Goal: Use online tool/utility: Utilize a website feature to perform a specific function

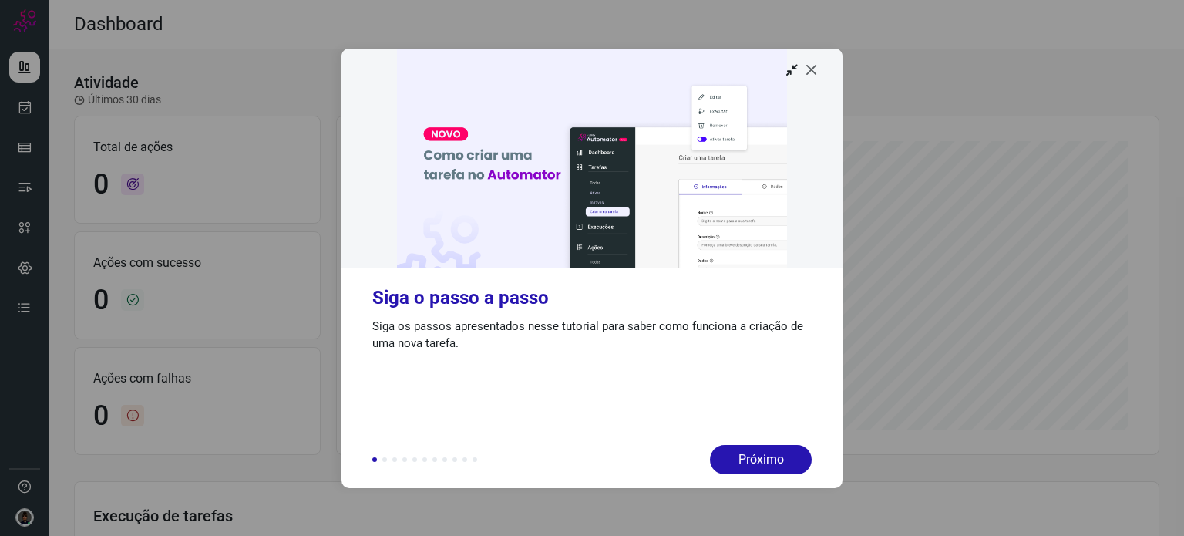
click at [812, 62] on icon at bounding box center [811, 69] width 15 height 15
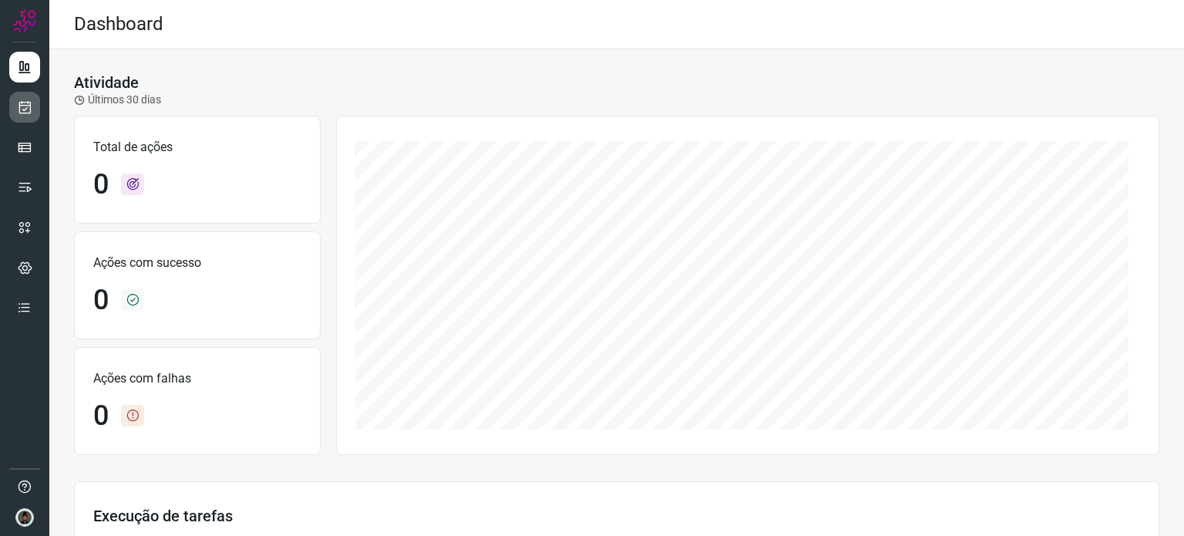
click at [19, 108] on icon at bounding box center [25, 106] width 16 height 15
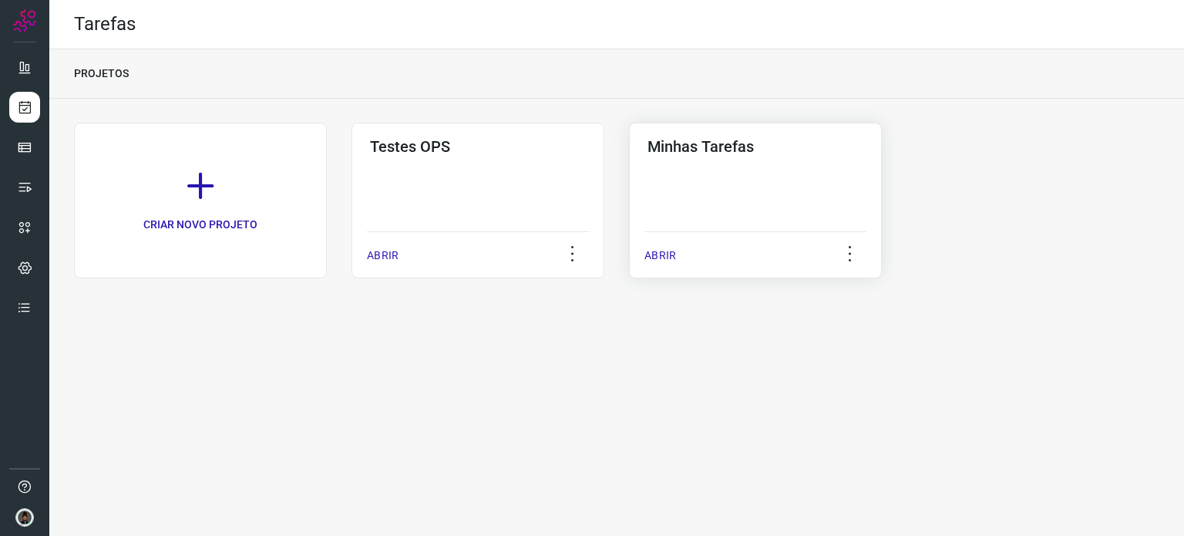
click at [766, 181] on div "Minhas Tarefas ABRIR" at bounding box center [755, 201] width 253 height 156
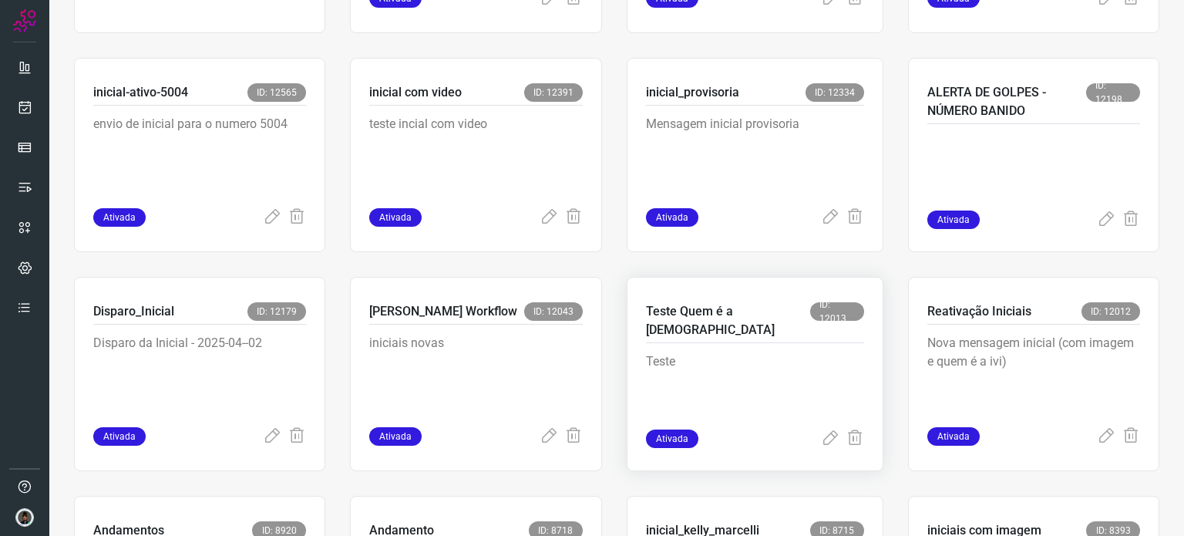
scroll to position [386, 0]
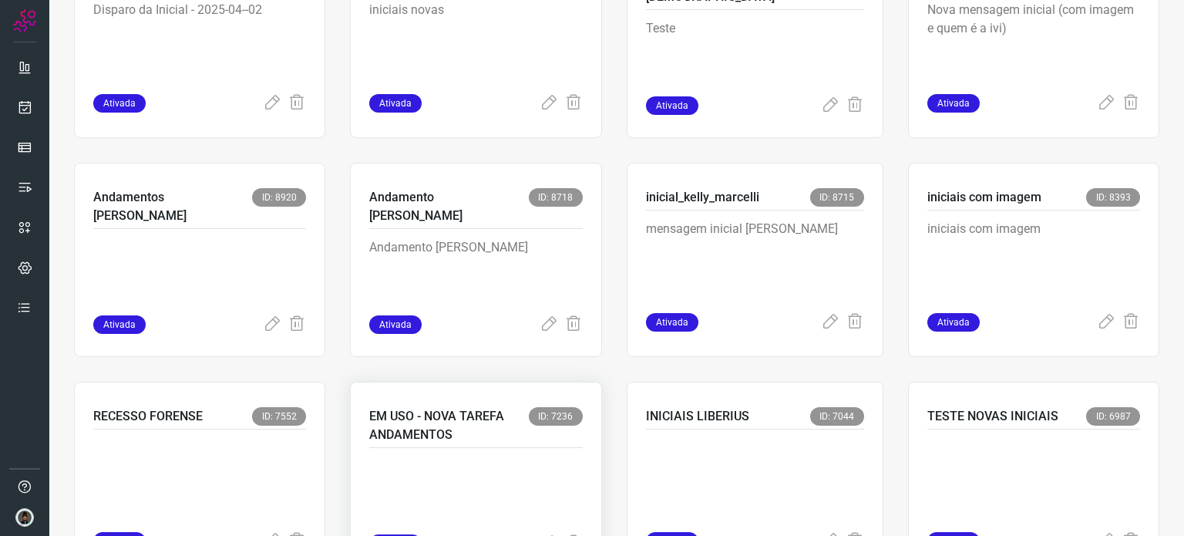
click at [426, 428] on p "EM USO - NOVA TAREFA ANDAMENTOS" at bounding box center [448, 425] width 159 height 37
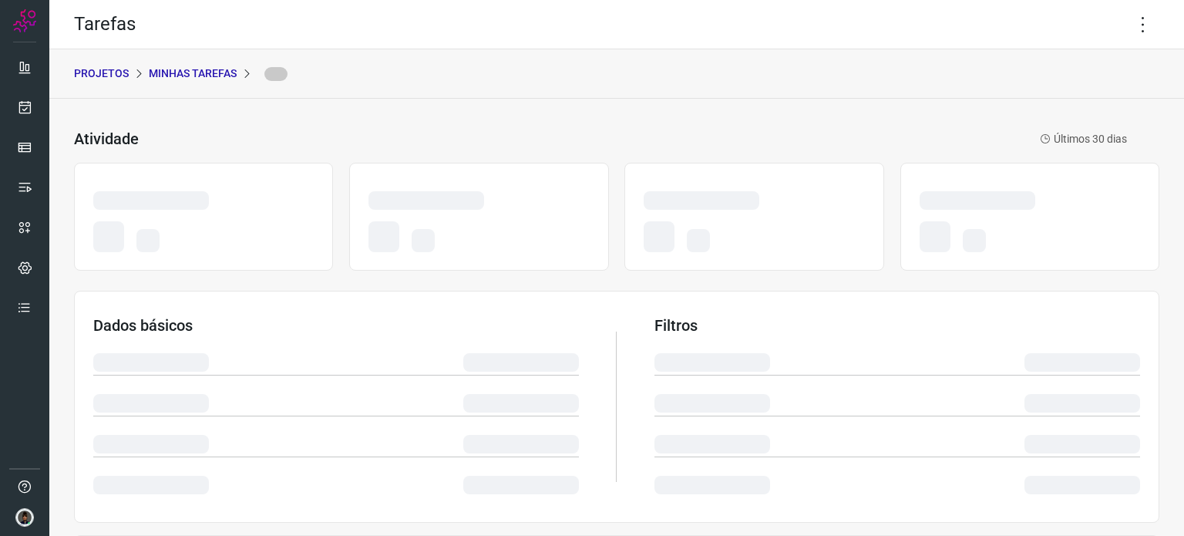
click at [1148, 252] on div "Atividade Últimos 30 dias Dados básicos Filtros Execução de tarefas" at bounding box center [616, 462] width 1135 height 726
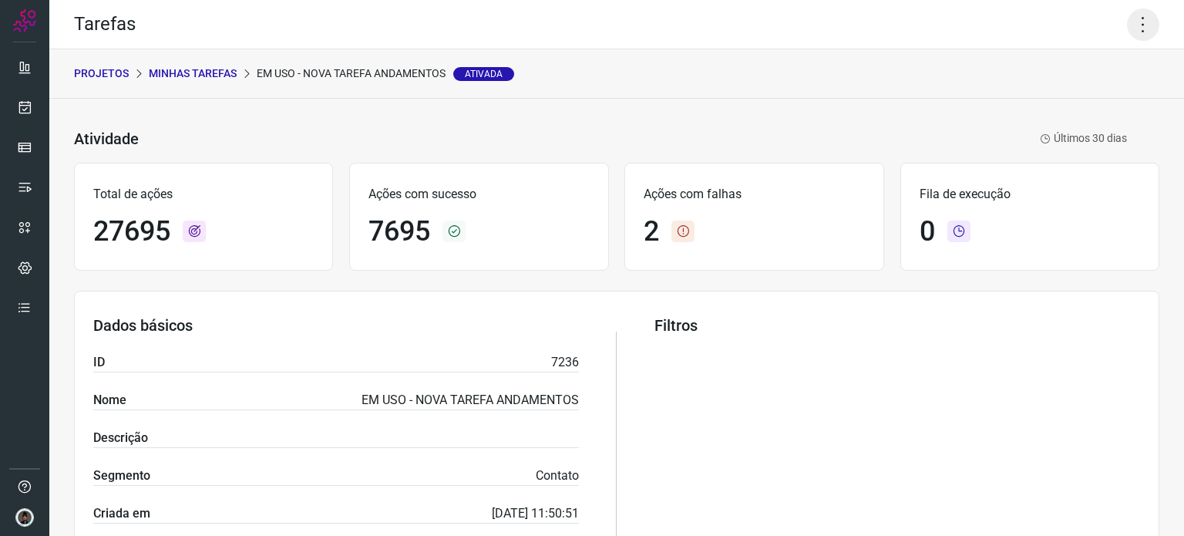
click at [1127, 35] on icon at bounding box center [1143, 24] width 32 height 32
click at [1079, 99] on li "Executar" at bounding box center [1077, 101] width 140 height 25
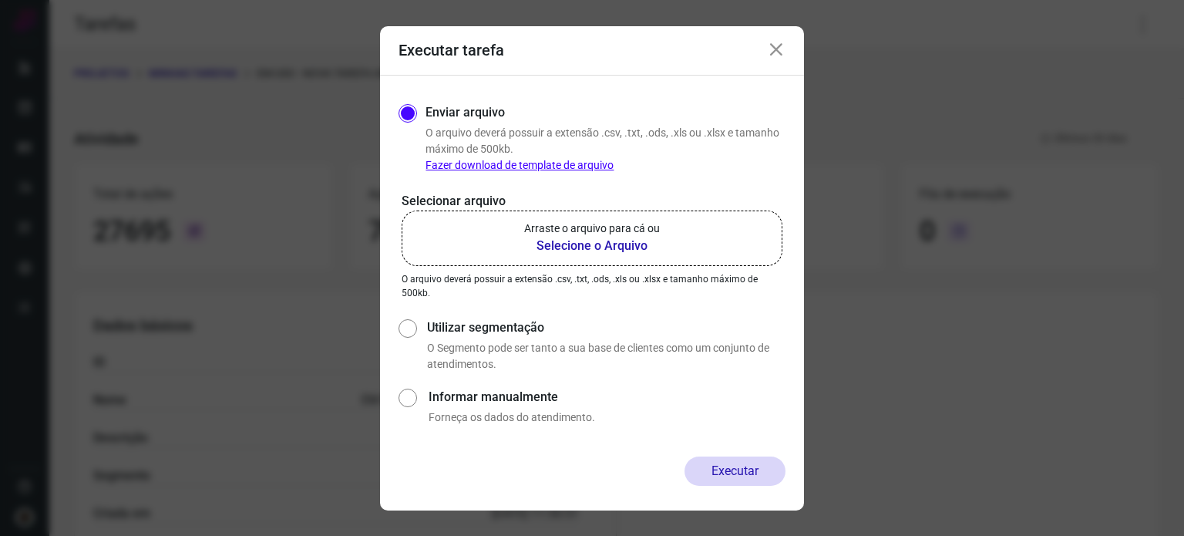
click at [576, 245] on b "Selecione o Arquivo" at bounding box center [592, 246] width 136 height 19
click at [0, 0] on input "Arraste o arquivo para cá ou Selecione o Arquivo" at bounding box center [0, 0] width 0 height 0
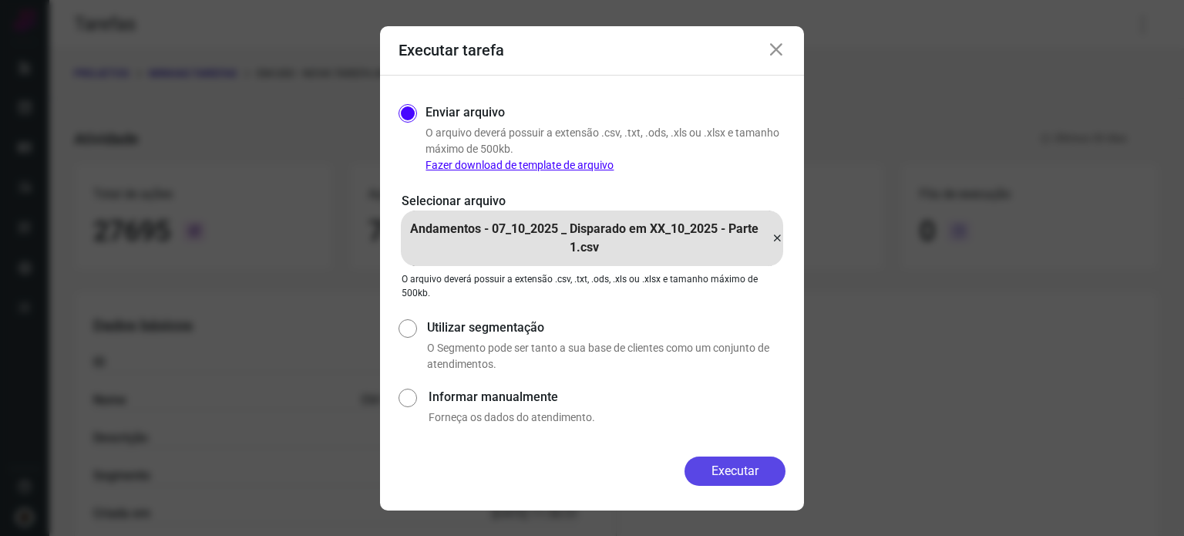
click at [738, 475] on button "Executar" at bounding box center [735, 470] width 101 height 29
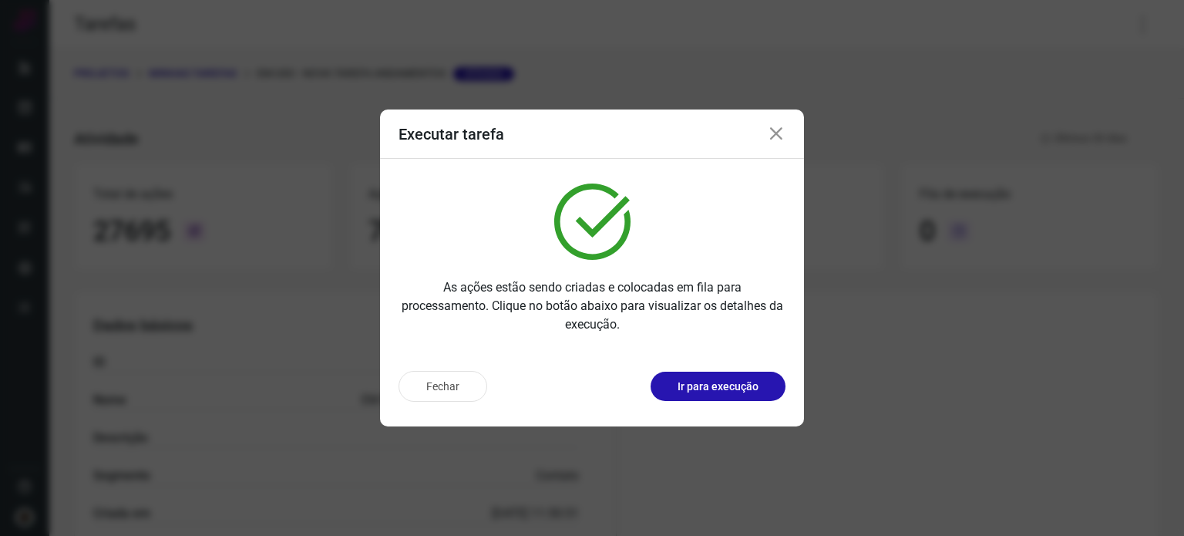
click at [1121, 301] on div "Executar tarefa As ações estão sendo criadas e colocadas em fila para processam…" at bounding box center [592, 268] width 1184 height 536
click at [789, 145] on div "Executar tarefa" at bounding box center [592, 133] width 424 height 49
click at [774, 130] on icon at bounding box center [776, 134] width 19 height 19
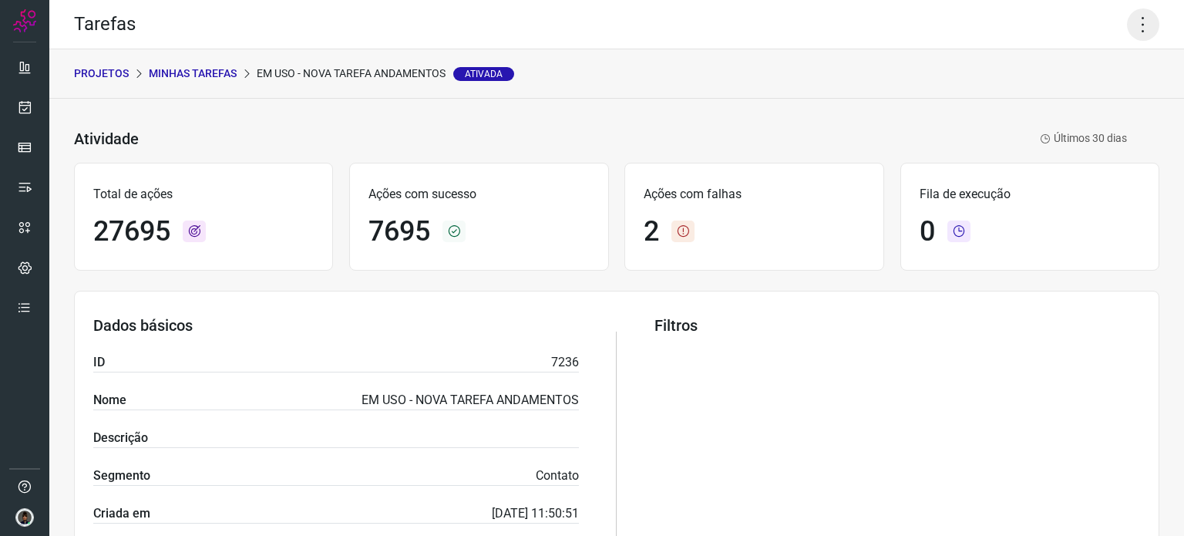
click at [1143, 32] on icon at bounding box center [1143, 24] width 32 height 32
click at [1067, 99] on li "Executar" at bounding box center [1077, 101] width 140 height 25
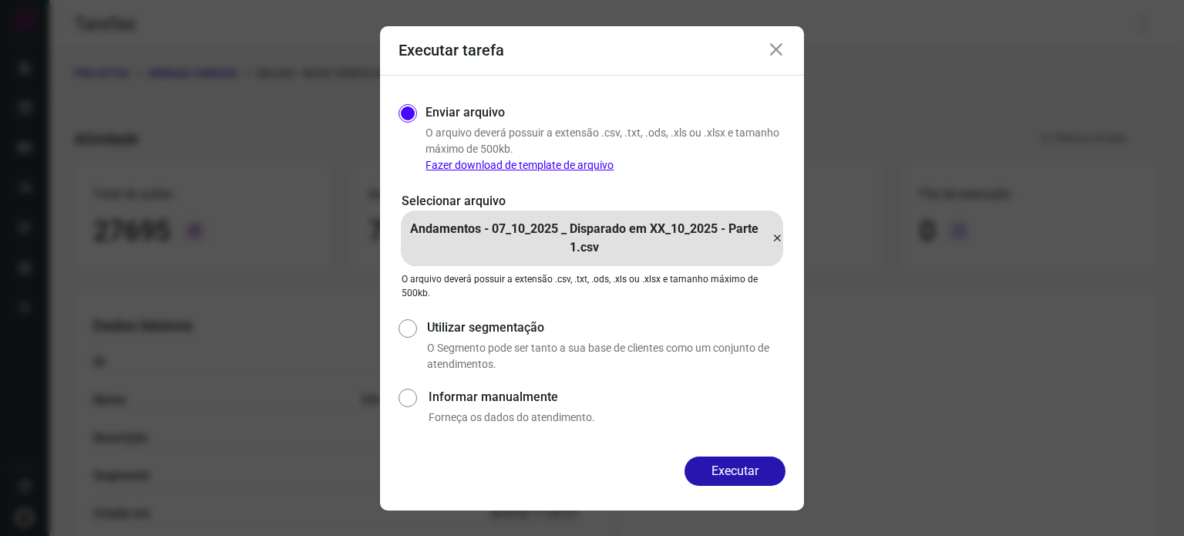
click at [777, 237] on icon at bounding box center [777, 238] width 12 height 19
click at [0, 0] on input "Andamentos - 07_10_2025 _ Disparado em XX_10_2025 - Parte 1.csv" at bounding box center [0, 0] width 0 height 0
click at [756, 474] on button "Executar" at bounding box center [735, 470] width 101 height 29
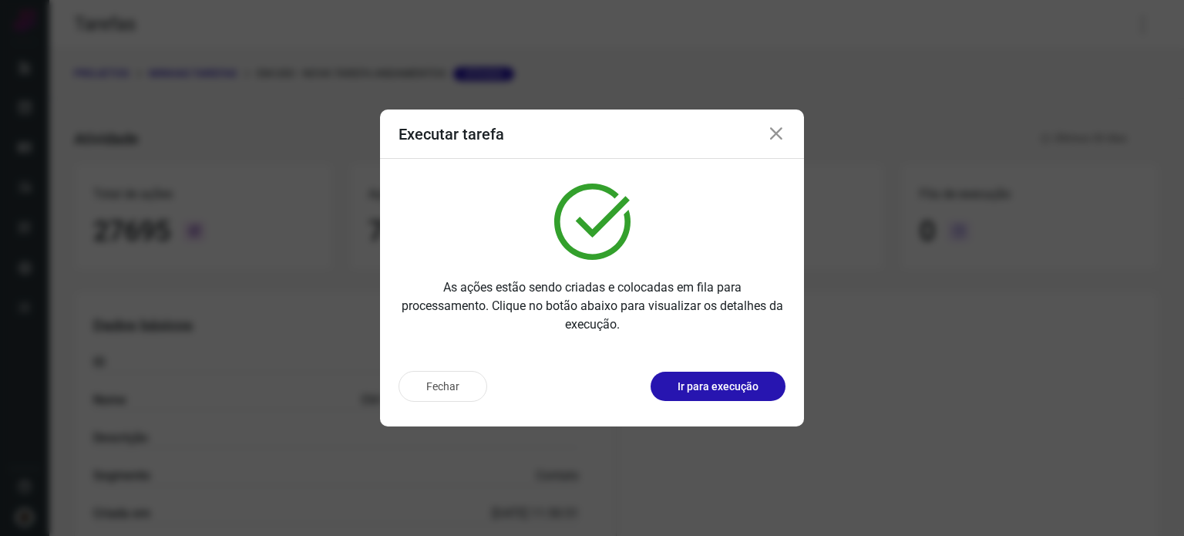
click at [1151, 399] on div "Executar tarefa As ações estão sendo criadas e colocadas em fila para processam…" at bounding box center [592, 268] width 1184 height 536
